Goal: Use online tool/utility: Utilize a website feature to perform a specific function

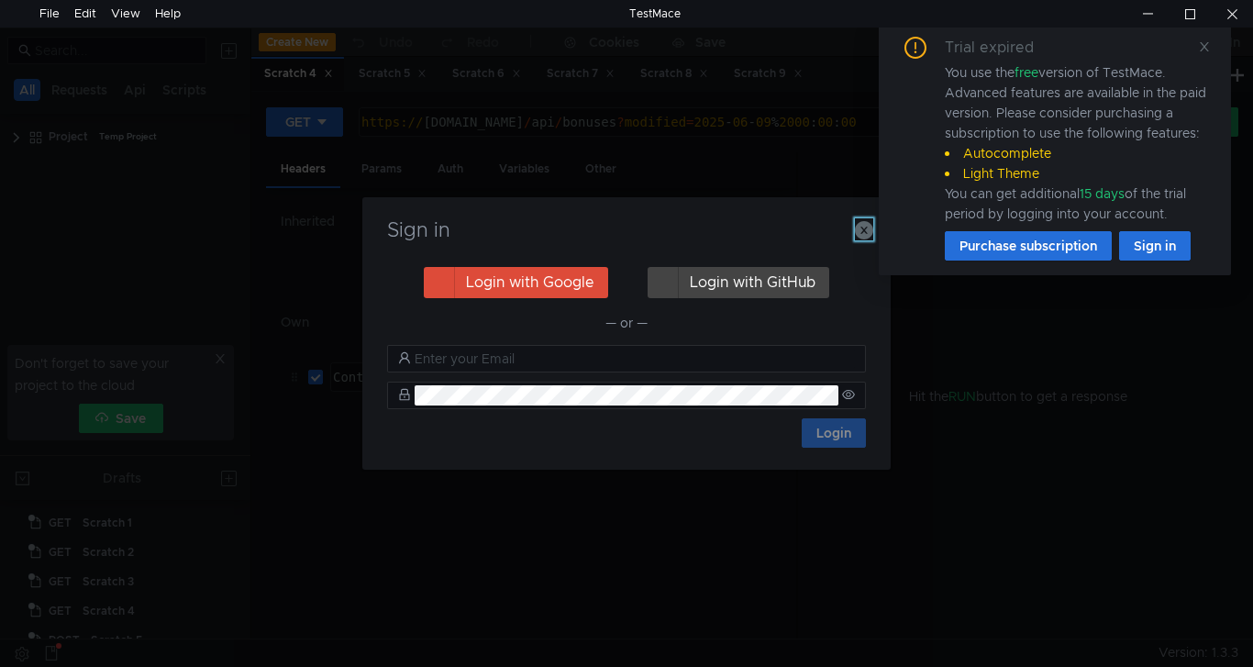
click at [867, 226] on icon "button" at bounding box center [864, 230] width 18 height 18
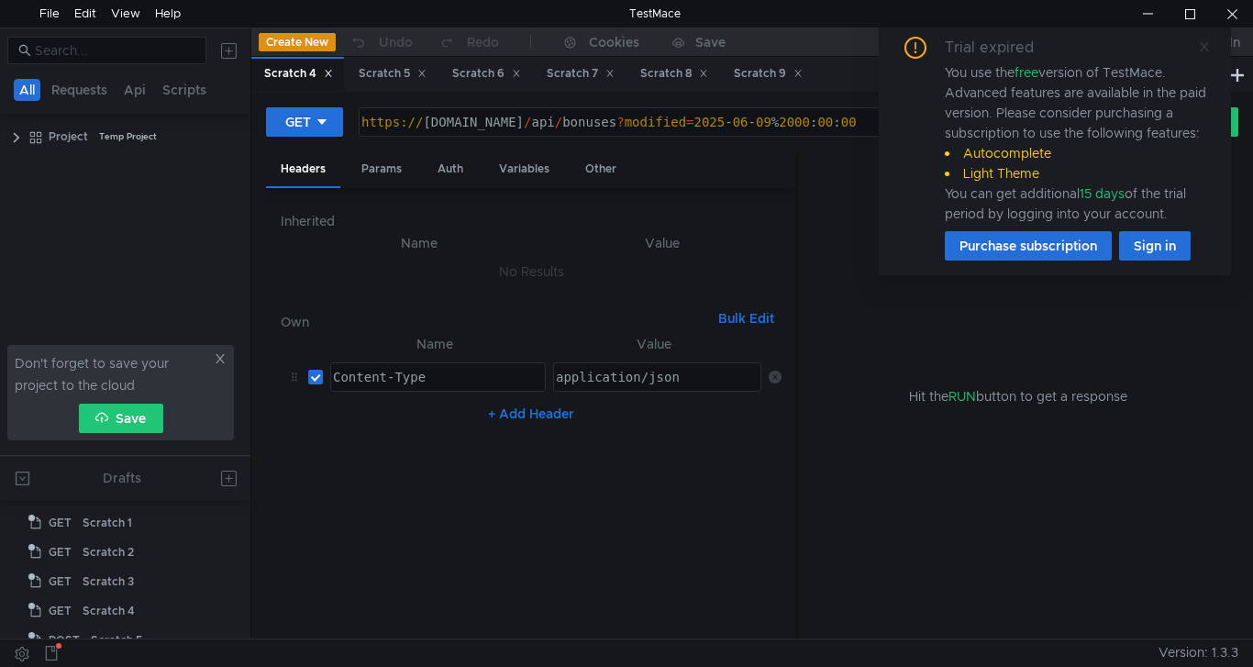
click at [1202, 50] on icon at bounding box center [1204, 46] width 9 height 9
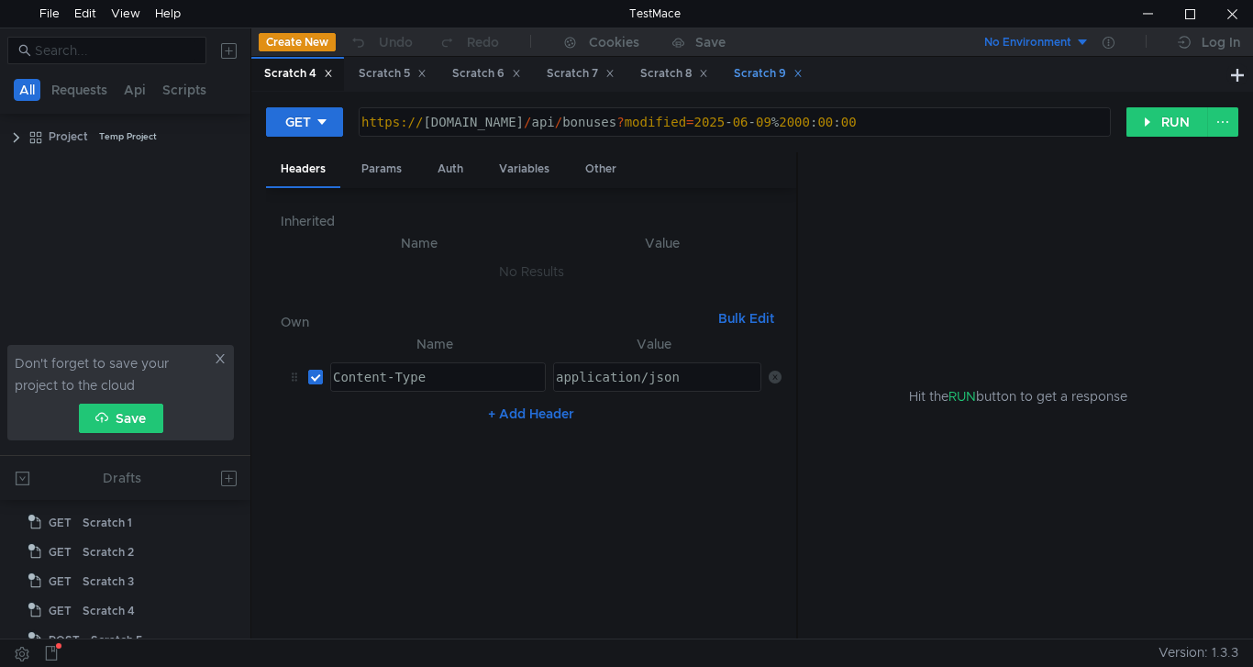
click at [753, 76] on div "Scratch 9" at bounding box center [768, 73] width 69 height 19
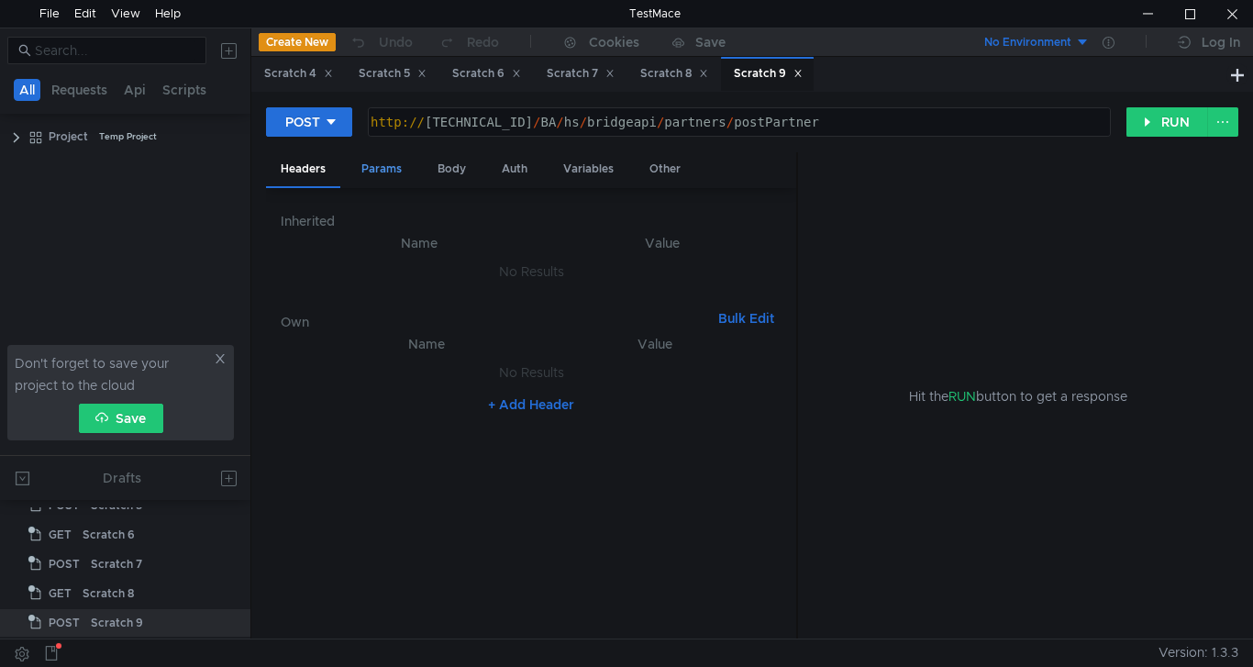
click at [380, 171] on div "Params" at bounding box center [382, 169] width 70 height 34
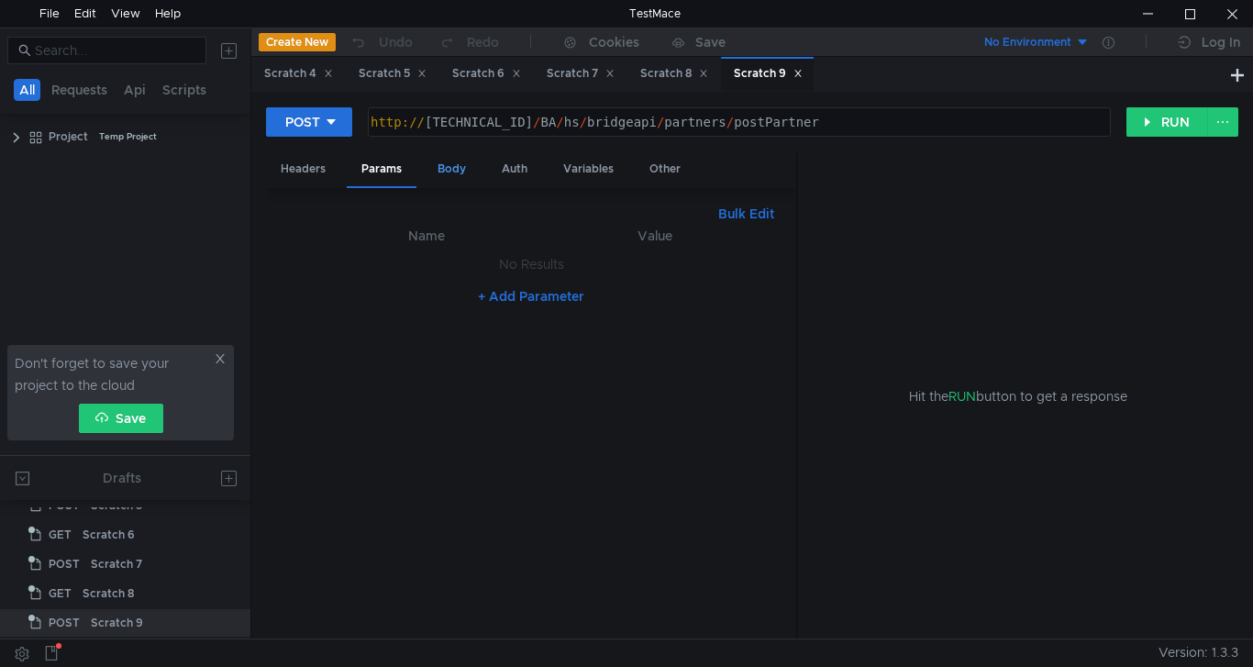
click at [456, 175] on div "Body" at bounding box center [452, 169] width 58 height 34
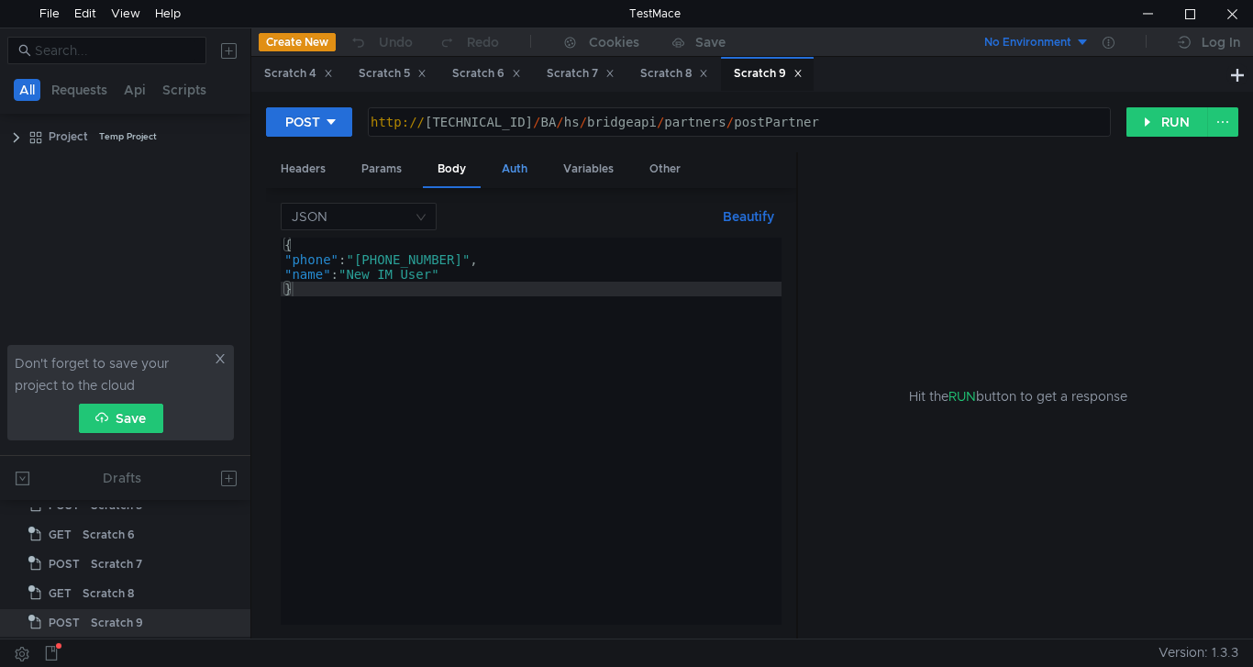
click at [515, 168] on div "Auth" at bounding box center [514, 169] width 55 height 34
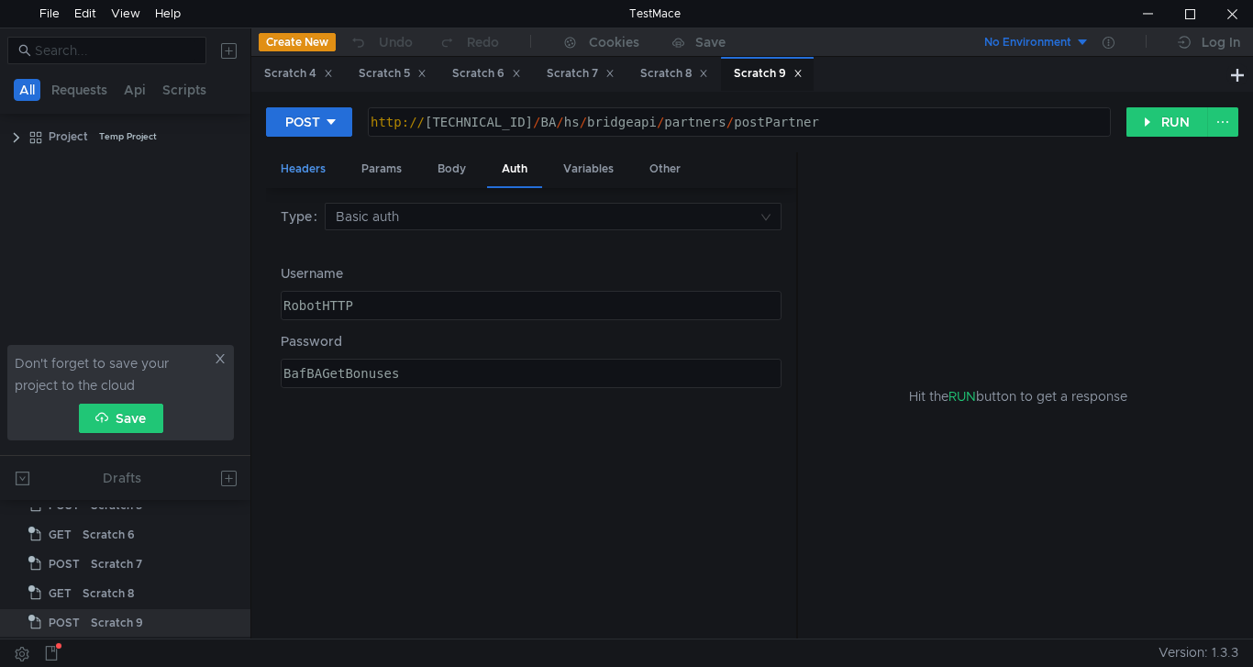
click at [314, 164] on div "Headers" at bounding box center [303, 169] width 74 height 34
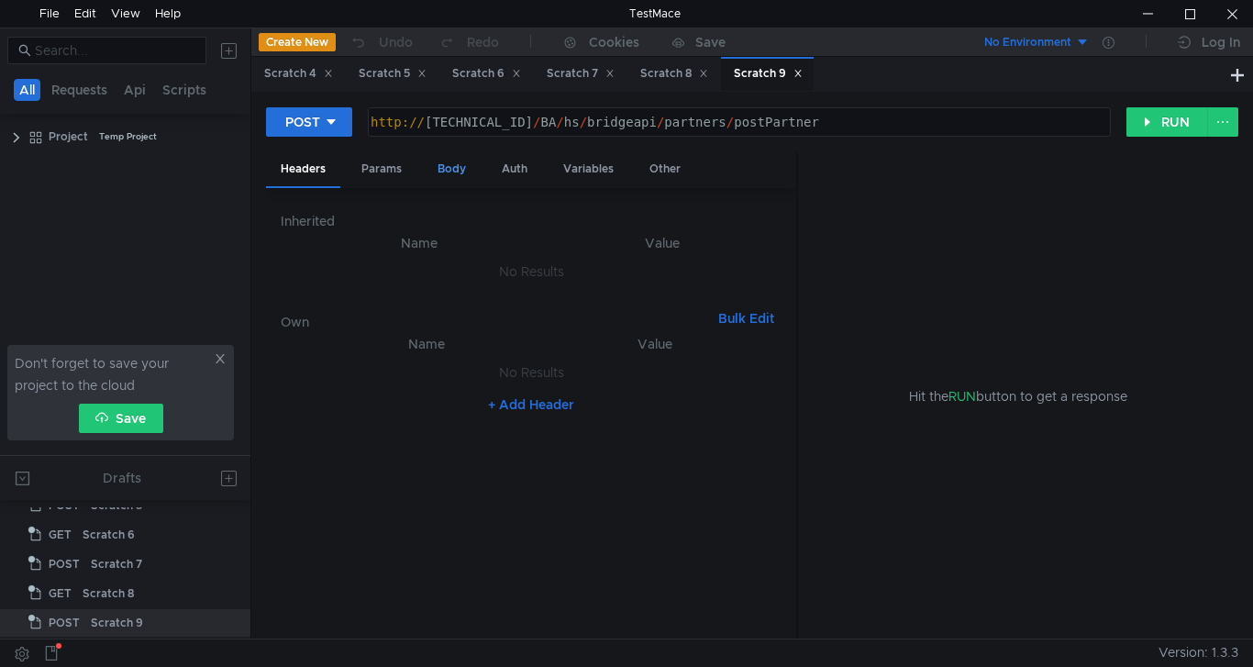
click at [457, 167] on div "Body" at bounding box center [452, 169] width 58 height 34
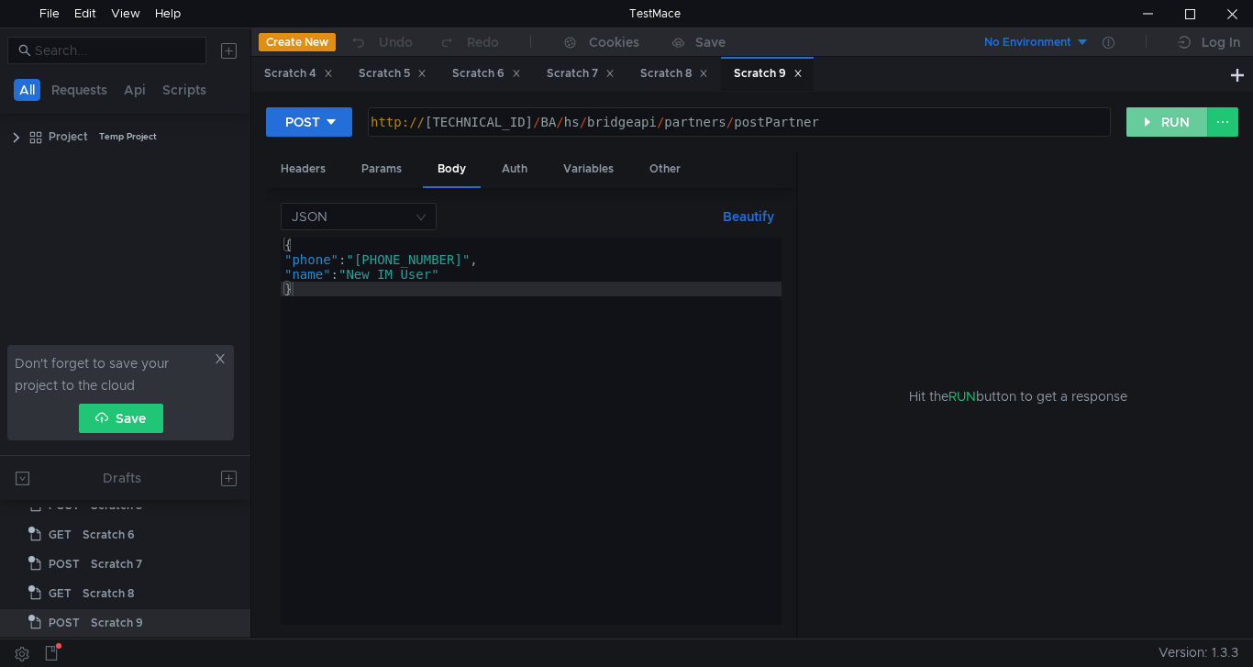
click at [1177, 123] on button "RUN" at bounding box center [1168, 121] width 82 height 29
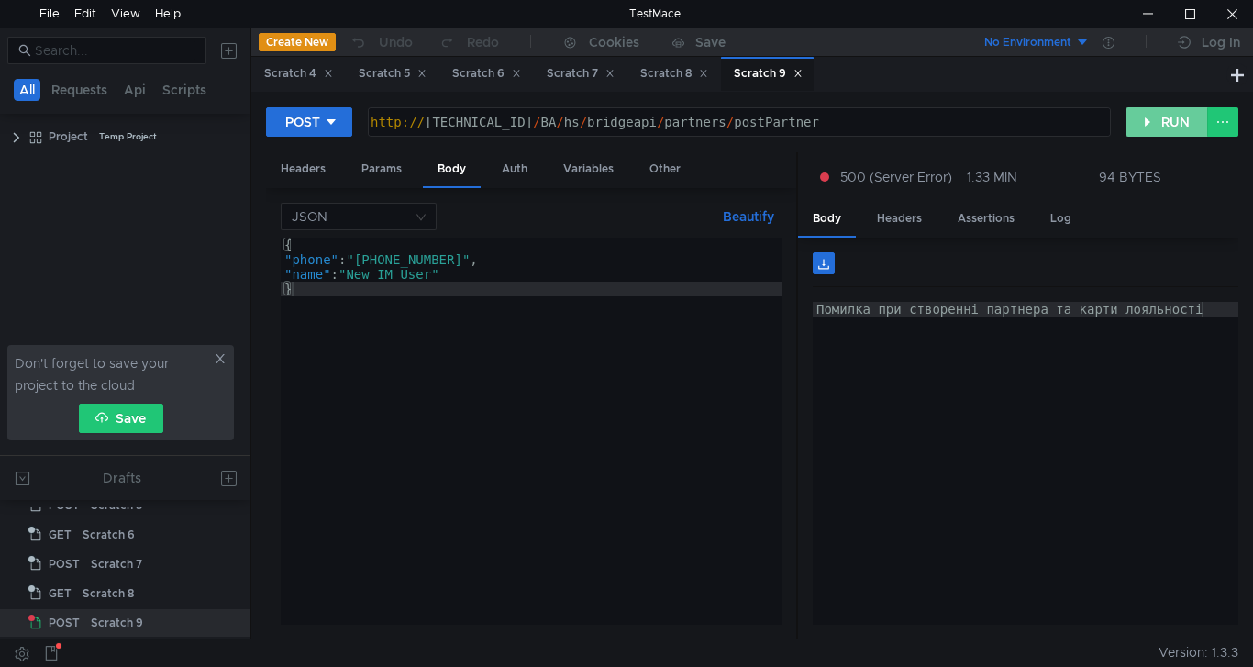
click at [1155, 126] on button "RUN" at bounding box center [1168, 121] width 82 height 29
click at [1161, 128] on button "RUN" at bounding box center [1168, 121] width 82 height 29
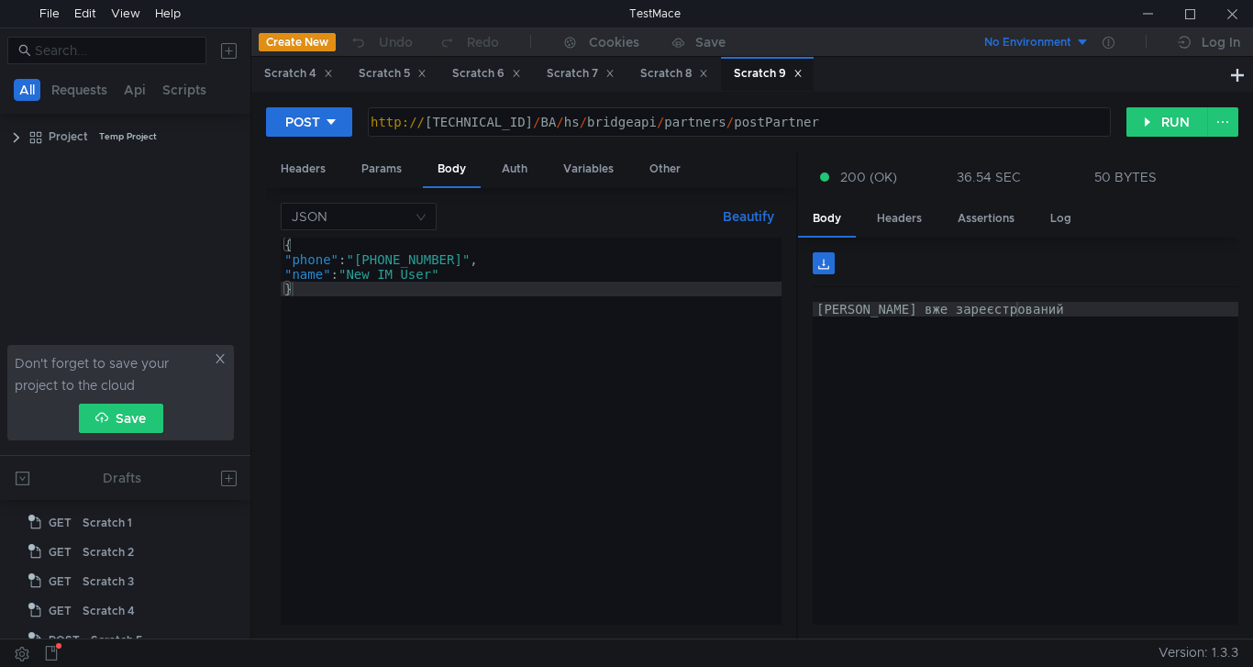
scroll to position [135, 0]
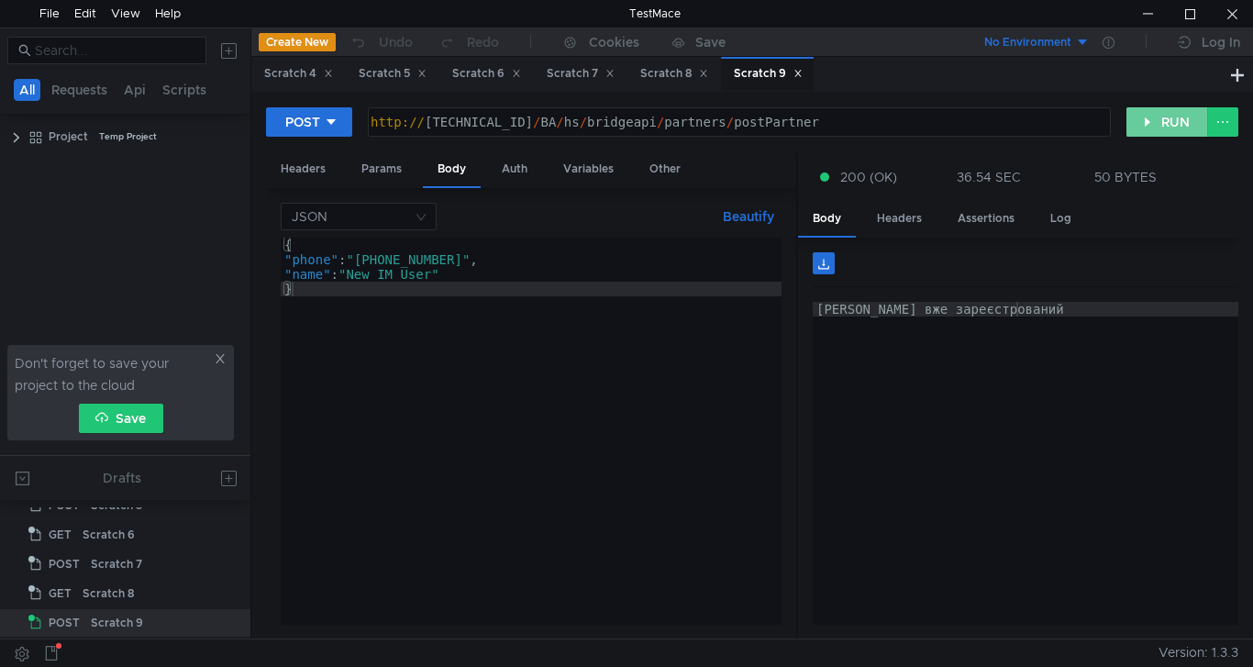
click at [1157, 131] on button "RUN" at bounding box center [1168, 121] width 82 height 29
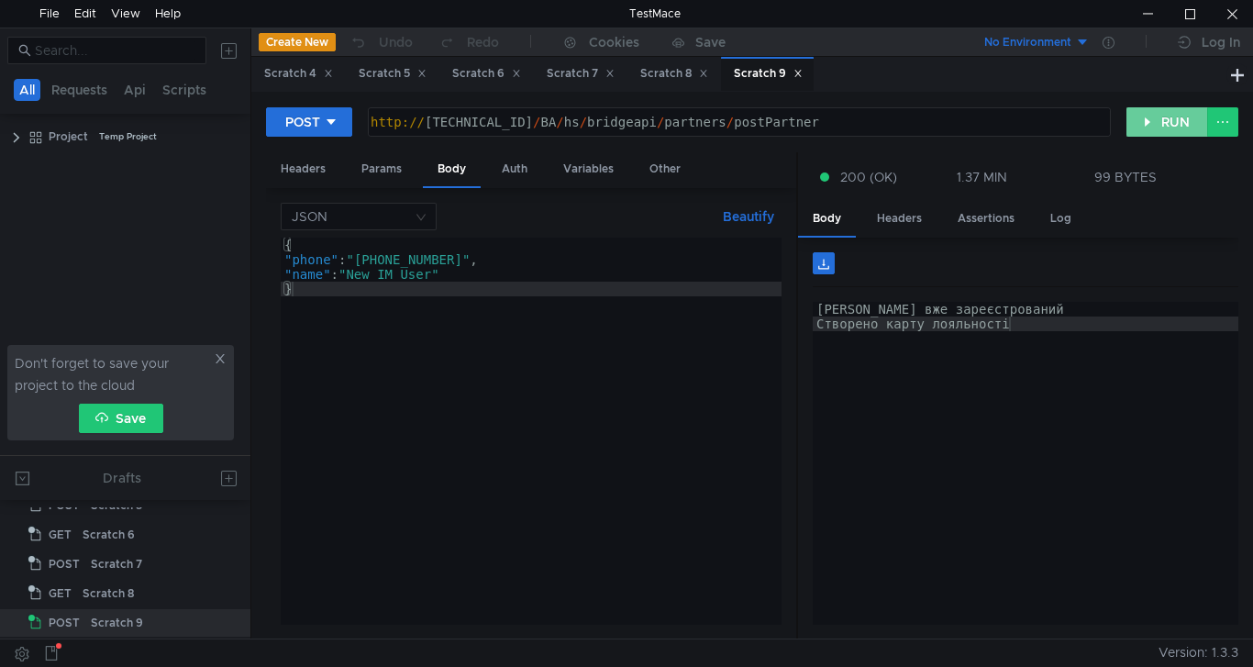
click at [1157, 122] on button "RUN" at bounding box center [1168, 121] width 82 height 29
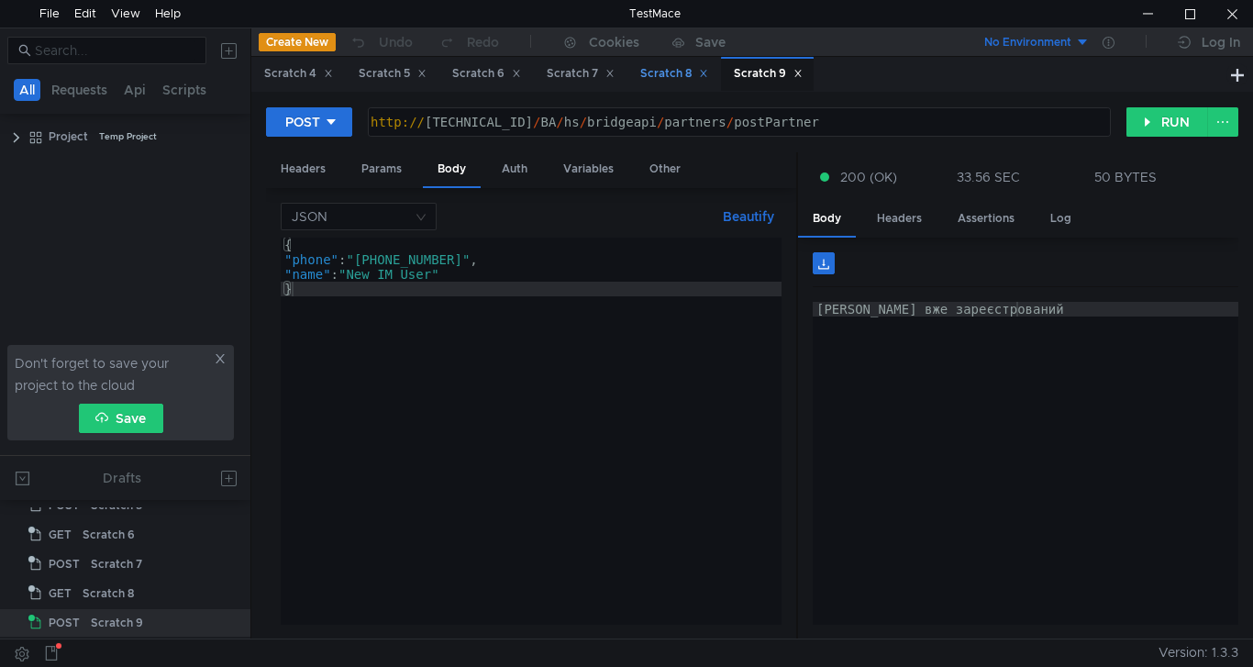
click at [665, 83] on div "Scratch 8" at bounding box center [674, 73] width 68 height 19
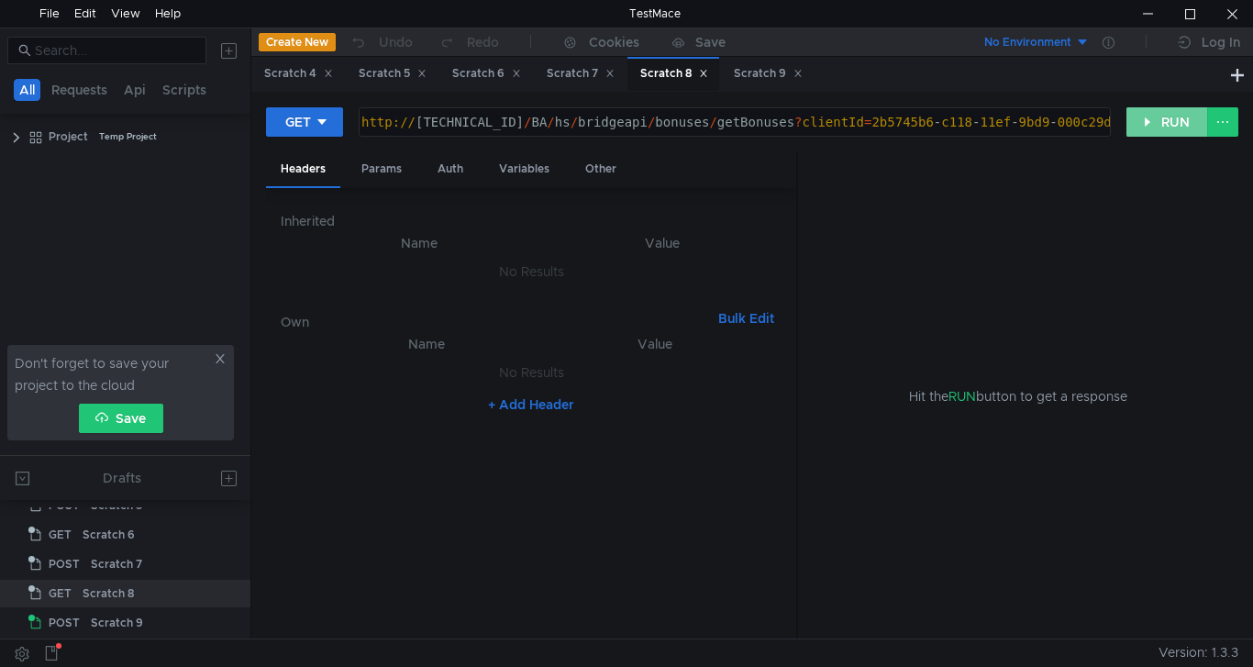
click at [1153, 128] on button "RUN" at bounding box center [1168, 121] width 82 height 29
